Goal: Contribute content

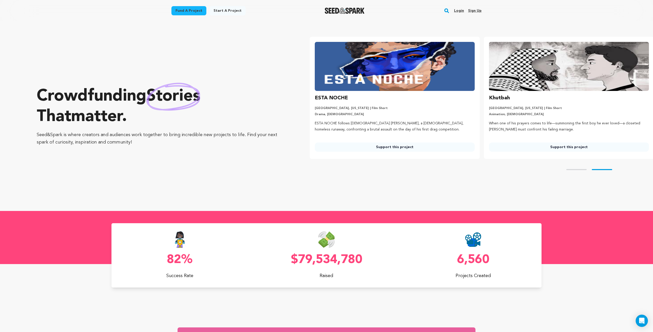
scroll to position [0, 178]
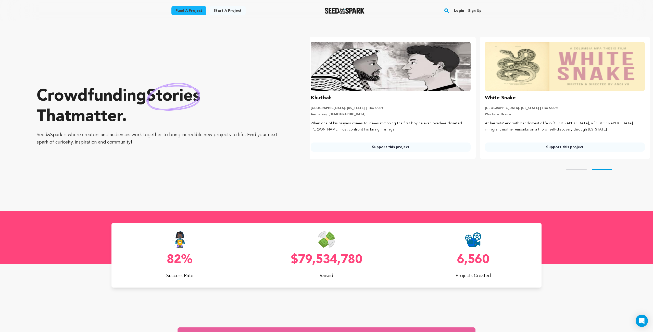
click at [458, 11] on link "Login" at bounding box center [459, 11] width 10 height 8
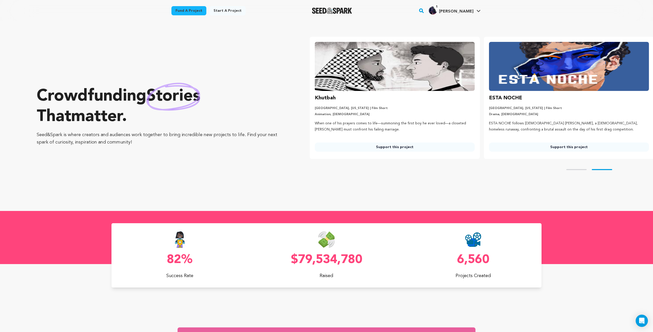
scroll to position [0, 178]
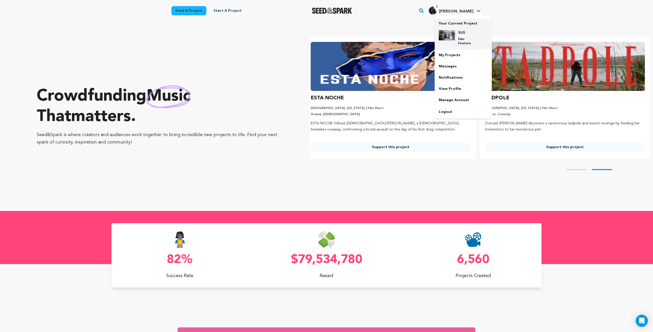
click at [460, 34] on h4 "SUS" at bounding box center [467, 32] width 18 height 5
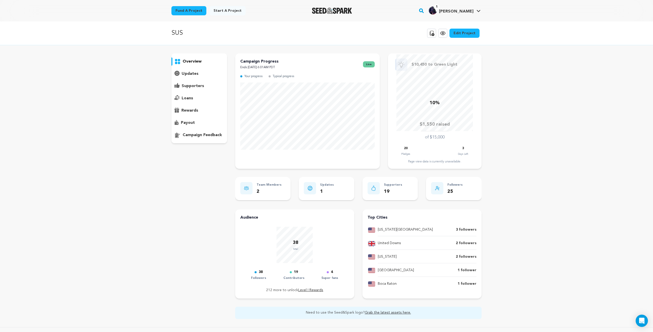
click at [444, 33] on icon at bounding box center [443, 33] width 2 height 2
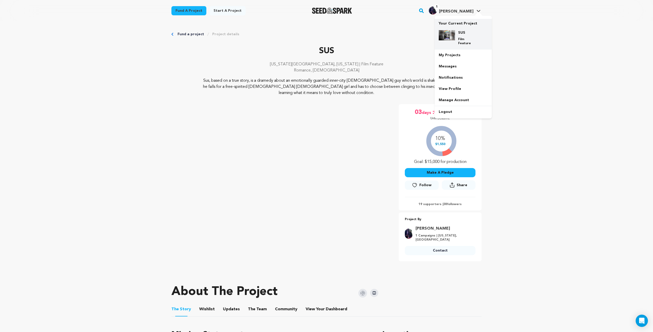
click at [466, 34] on h4 "SUS" at bounding box center [467, 32] width 18 height 5
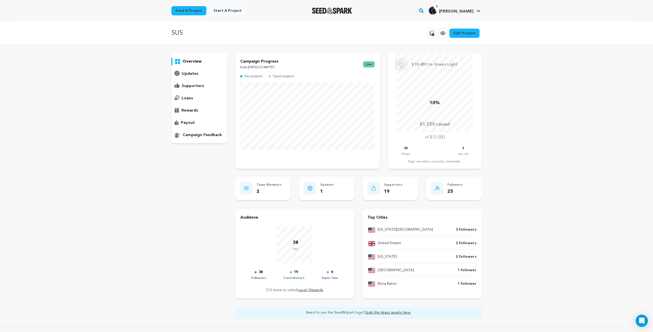
click at [465, 34] on link "Edit Project" at bounding box center [464, 33] width 30 height 9
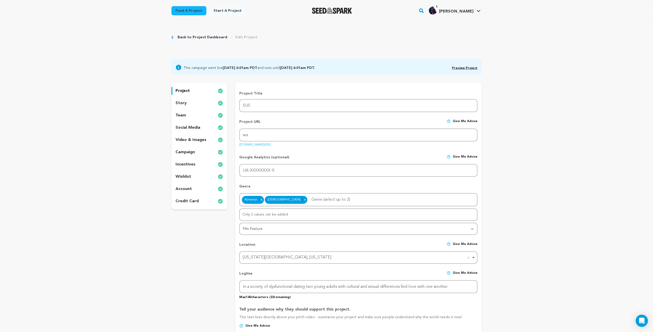
click at [196, 103] on div "story" at bounding box center [199, 103] width 56 height 8
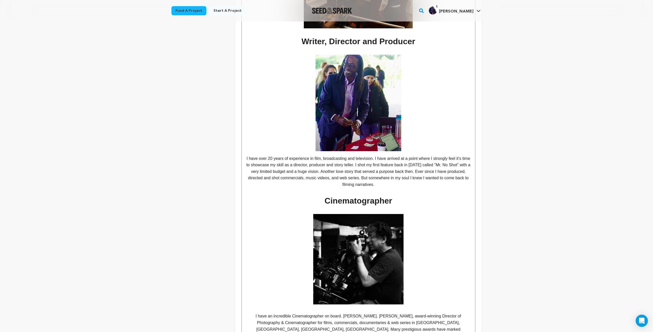
scroll to position [867, 0]
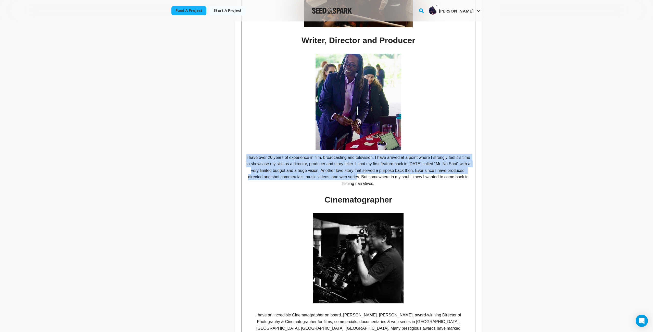
drag, startPoint x: 249, startPoint y: 150, endPoint x: 384, endPoint y: 169, distance: 136.4
click at [384, 169] on p "I have over 20 years of experience in film, broadcasting and television. I have…" at bounding box center [358, 170] width 225 height 33
copy p "I have over 20 years of experience in film, broadcasting and television. I have…"
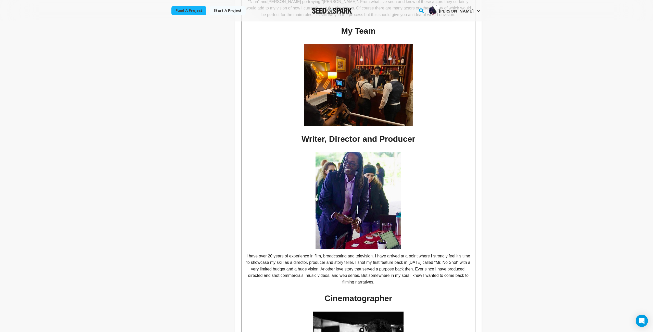
scroll to position [770, 0]
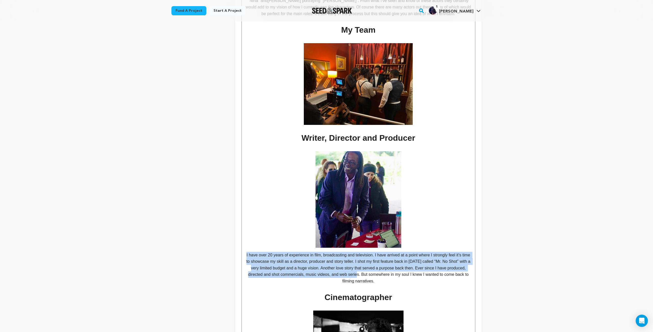
drag, startPoint x: 248, startPoint y: 247, endPoint x: 384, endPoint y: 267, distance: 137.5
click at [384, 267] on p "I have over 20 years of experience in film, broadcasting and television. I have…" at bounding box center [358, 267] width 225 height 33
copy p "I have over 20 years of experience in film, broadcasting and television. I have…"
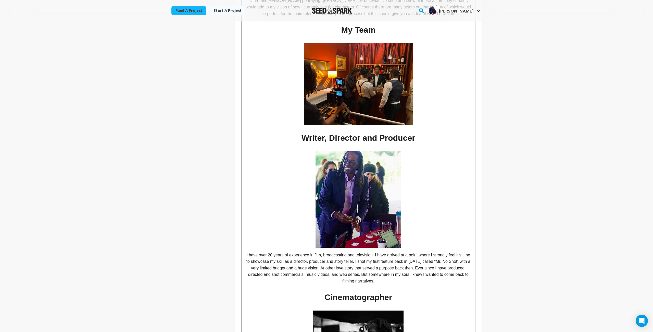
click at [308, 274] on p "I have over 20 years of experience in film, broadcasting and television. I have…" at bounding box center [358, 267] width 225 height 33
drag, startPoint x: 314, startPoint y: 266, endPoint x: 383, endPoint y: 264, distance: 68.9
click at [383, 264] on p "I have over 20 years of experience in film, broadcasting and television. I have…" at bounding box center [358, 267] width 225 height 33
copy p "ercials, music videos, and web series."
